Goal: Task Accomplishment & Management: Use online tool/utility

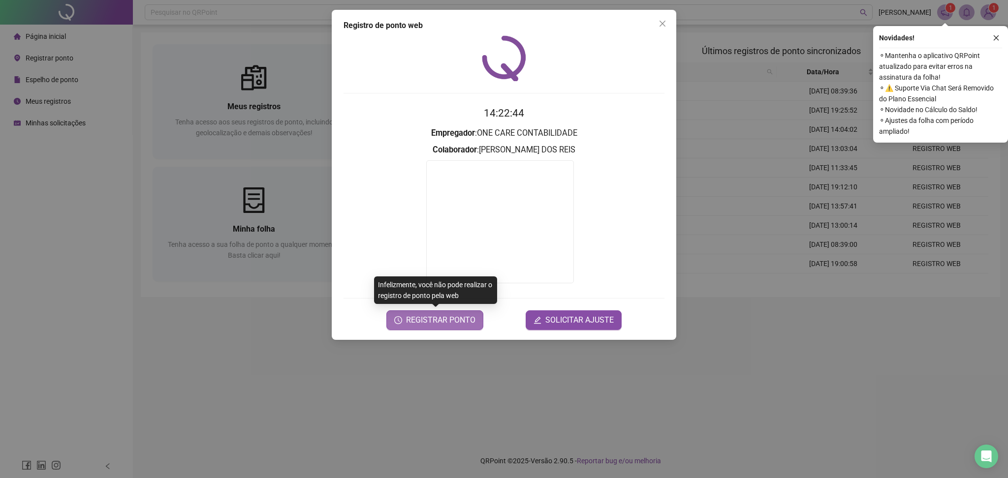
click at [473, 324] on span "REGISTRAR PONTO" at bounding box center [440, 320] width 69 height 12
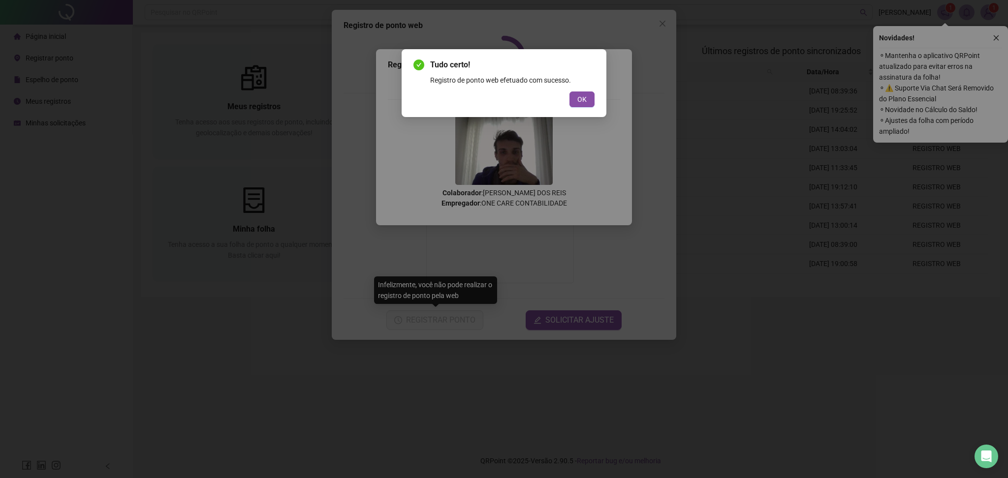
click at [589, 93] on button "OK" at bounding box center [581, 100] width 25 height 16
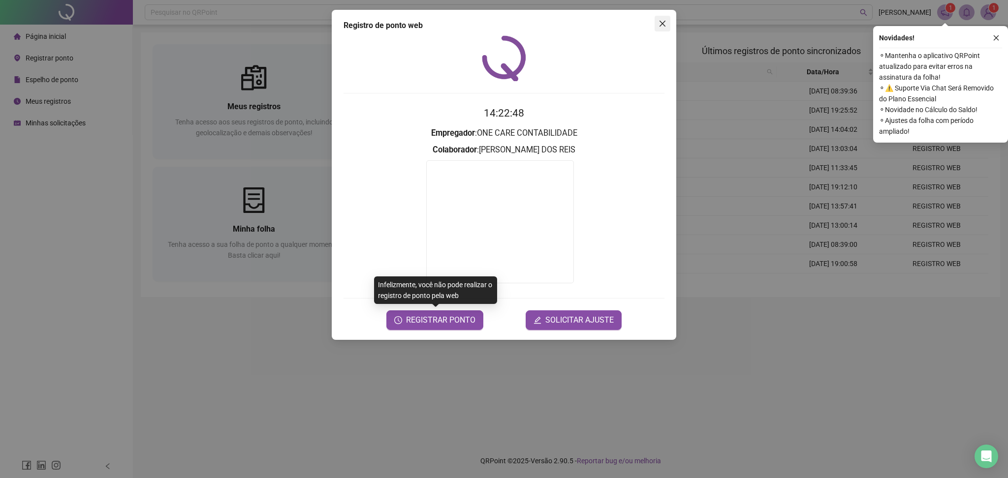
click at [669, 18] on button "Close" at bounding box center [663, 24] width 16 height 16
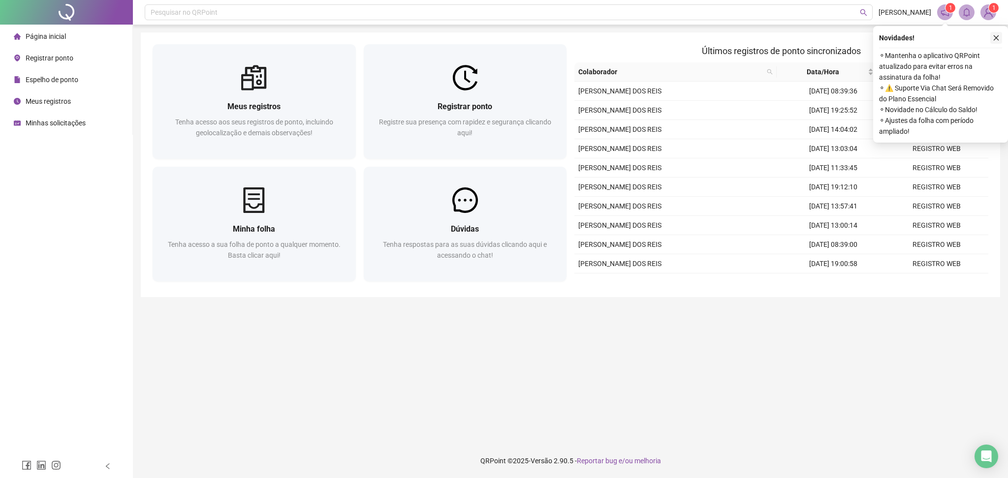
click at [995, 39] on icon "close" at bounding box center [996, 37] width 5 height 5
click at [998, 37] on icon "close" at bounding box center [996, 37] width 7 height 7
